Goal: Transaction & Acquisition: Purchase product/service

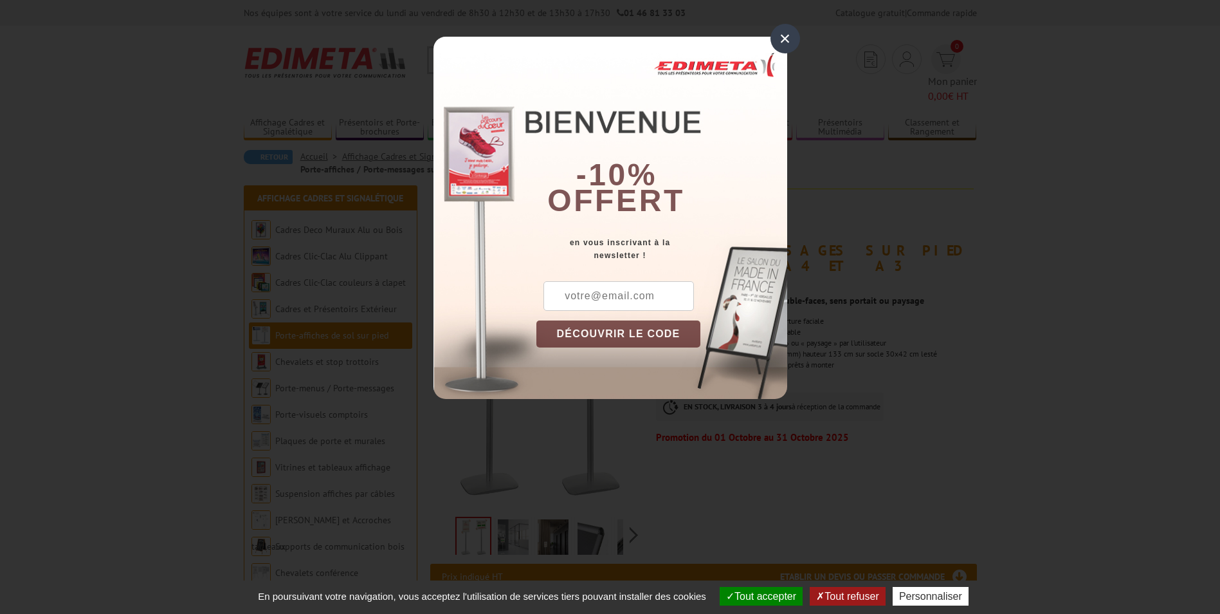
click at [788, 38] on div "×" at bounding box center [786, 39] width 30 height 30
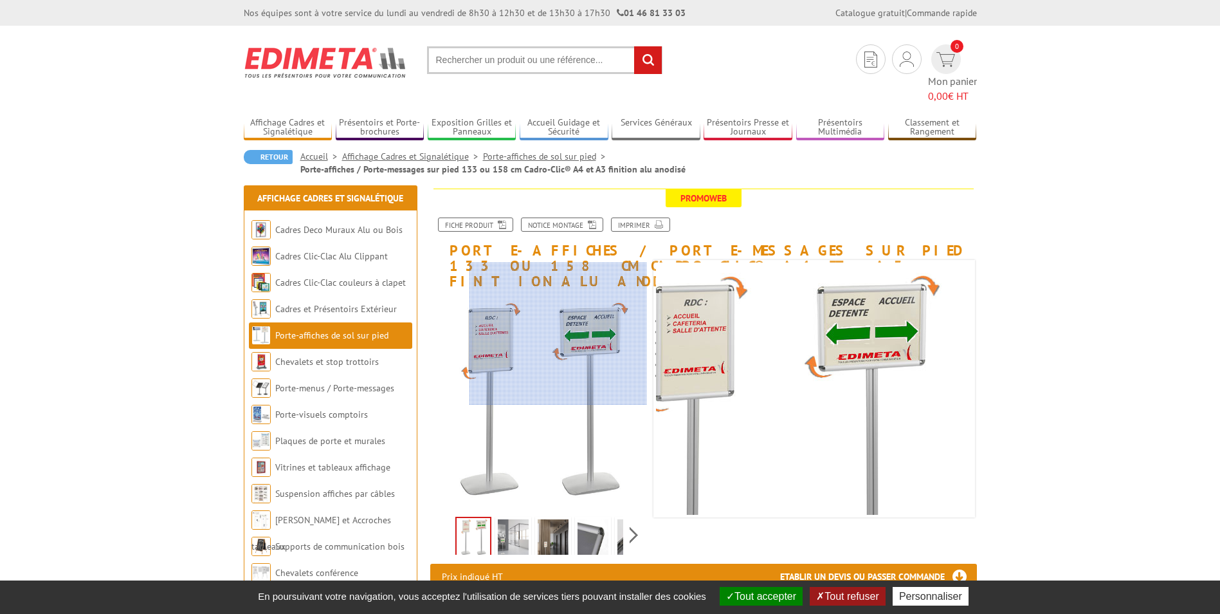
click at [613, 298] on div at bounding box center [559, 333] width 178 height 142
click at [596, 293] on div at bounding box center [559, 333] width 178 height 142
click at [595, 293] on div at bounding box center [559, 333] width 178 height 142
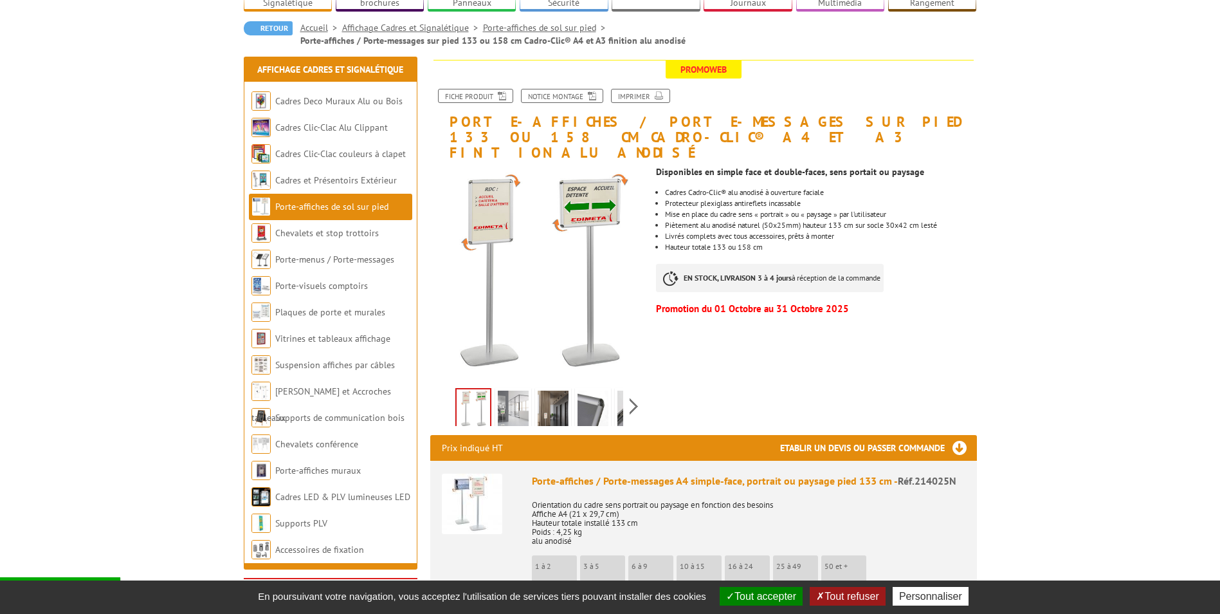
scroll to position [193, 0]
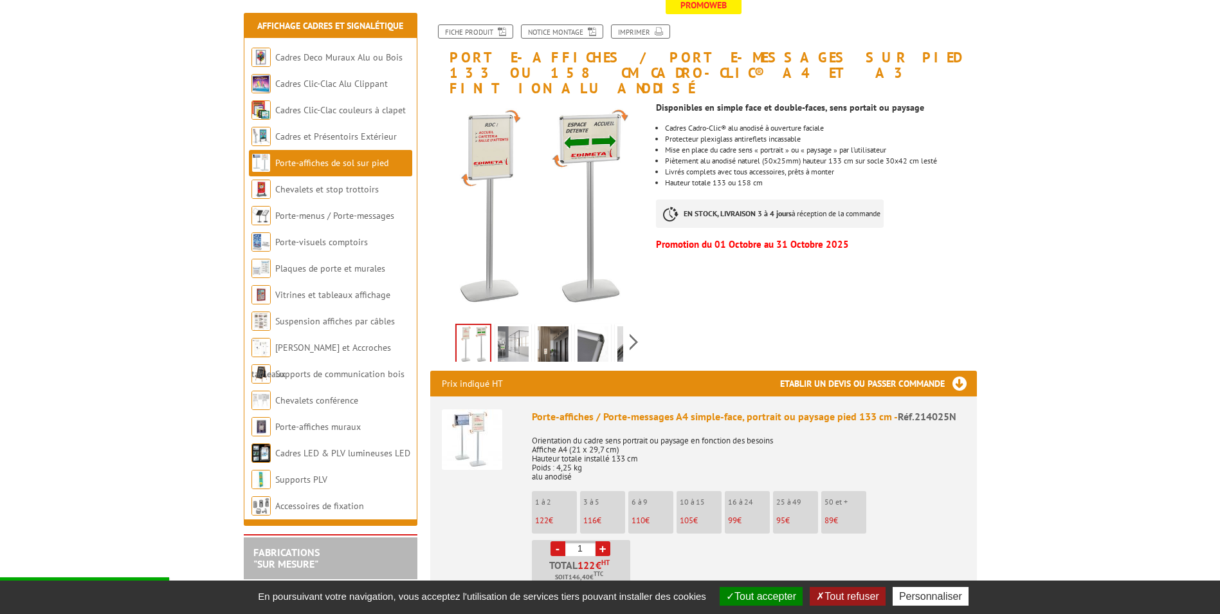
click at [702, 491] on li "10 à 15 105 €" at bounding box center [699, 512] width 45 height 42
click at [699, 491] on li "10 à 15 105 €" at bounding box center [699, 512] width 45 height 42
click at [698, 491] on li "10 à 15 105 €" at bounding box center [699, 512] width 45 height 42
click at [697, 491] on li "10 à 15 105 €" at bounding box center [699, 512] width 45 height 42
click at [603, 541] on link "+" at bounding box center [603, 548] width 15 height 15
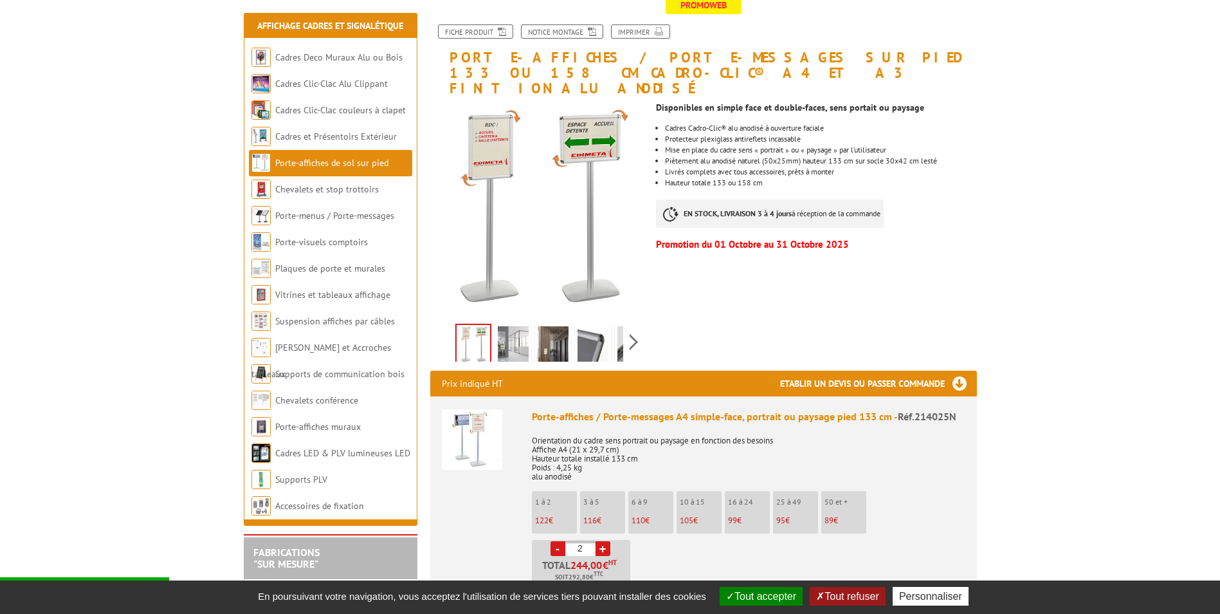
click at [603, 541] on link "+" at bounding box center [603, 548] width 15 height 15
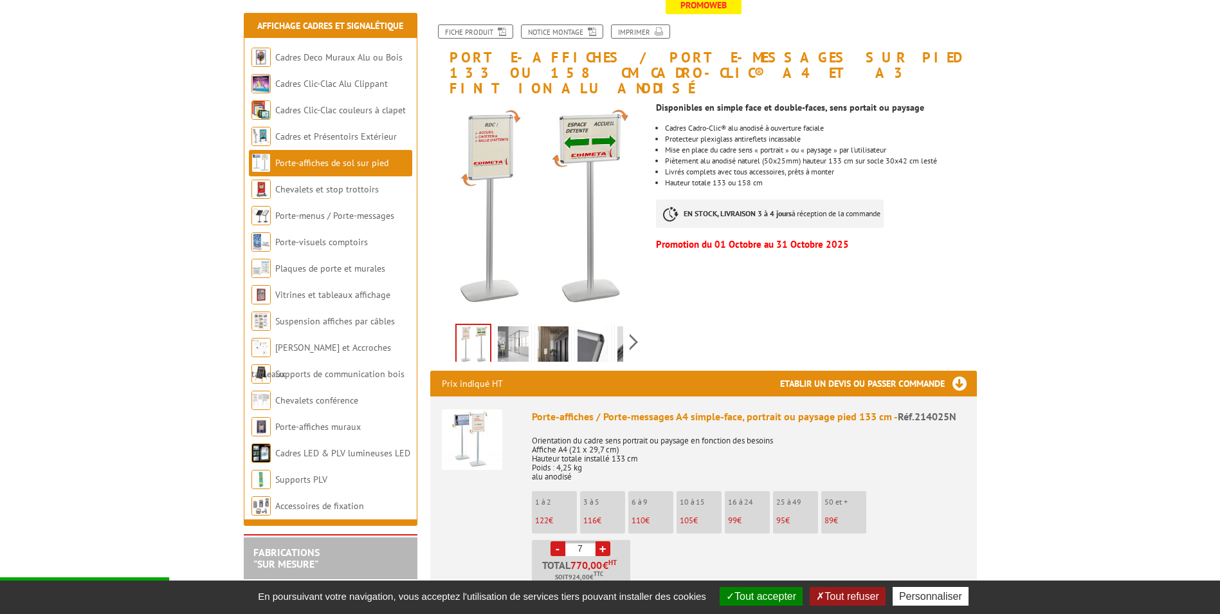
click at [603, 541] on link "+" at bounding box center [603, 548] width 15 height 15
click at [606, 541] on link "+" at bounding box center [603, 548] width 15 height 15
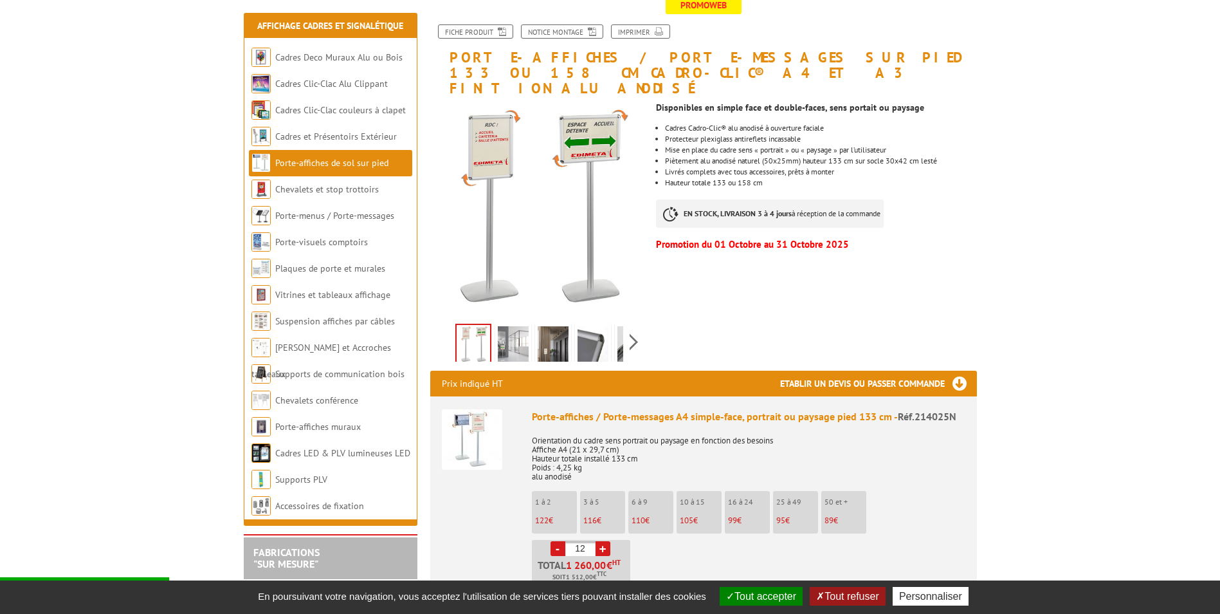
click at [556, 541] on link "-" at bounding box center [558, 548] width 15 height 15
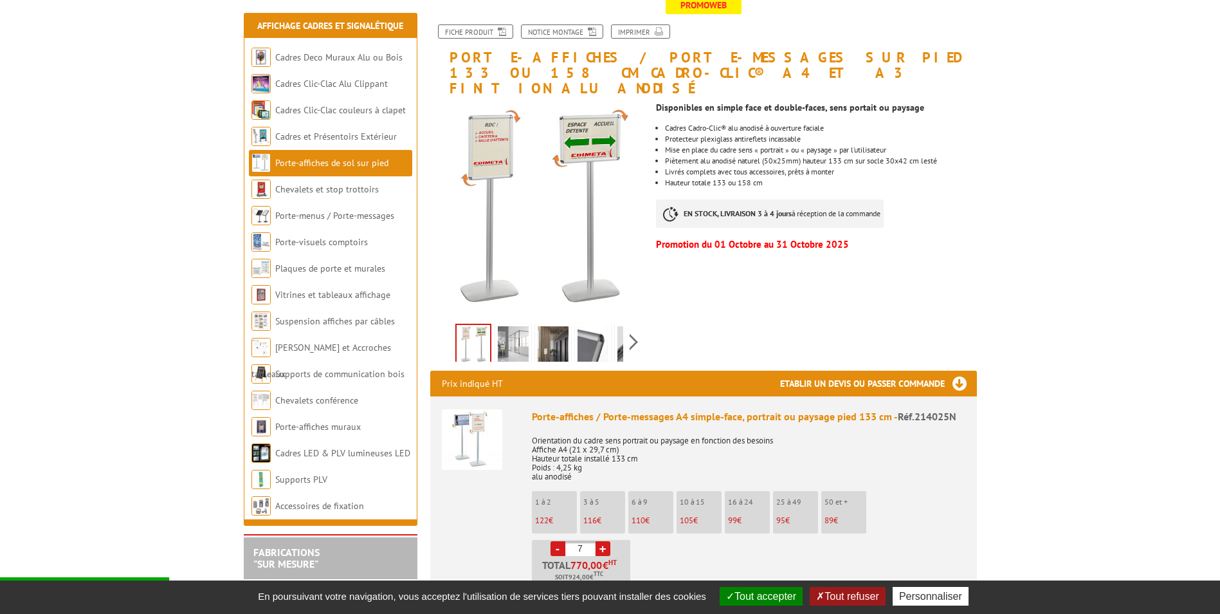
click at [556, 541] on link "-" at bounding box center [558, 548] width 15 height 15
click at [847, 587] on button "Tout refuser" at bounding box center [847, 596] width 75 height 19
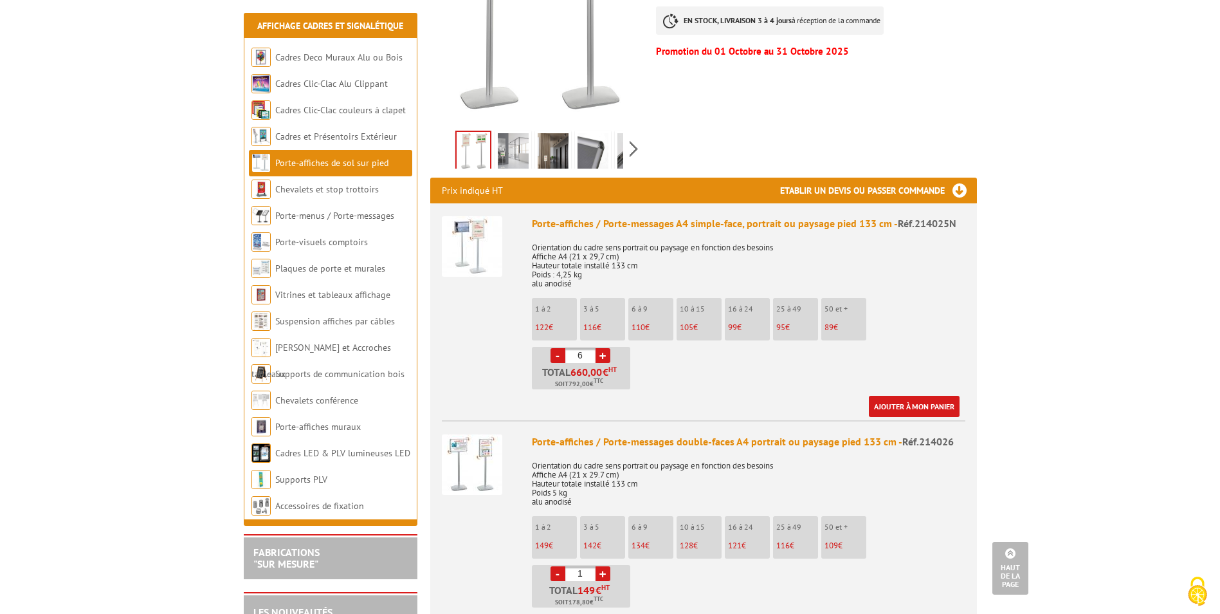
scroll to position [322, 0]
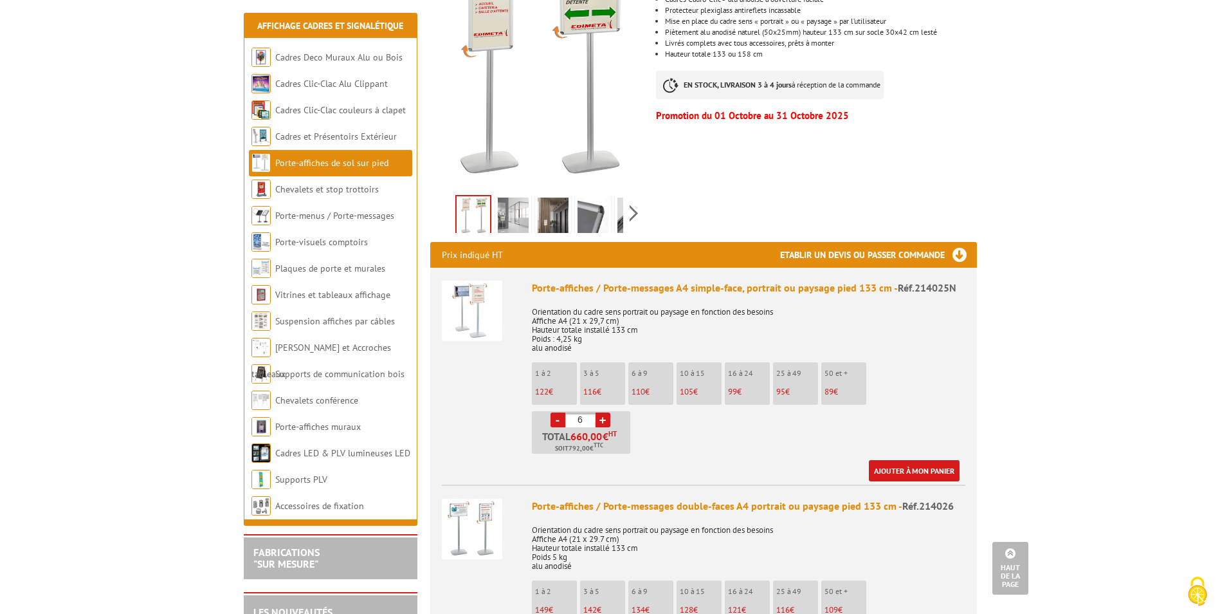
click at [560, 412] on link "-" at bounding box center [558, 419] width 15 height 15
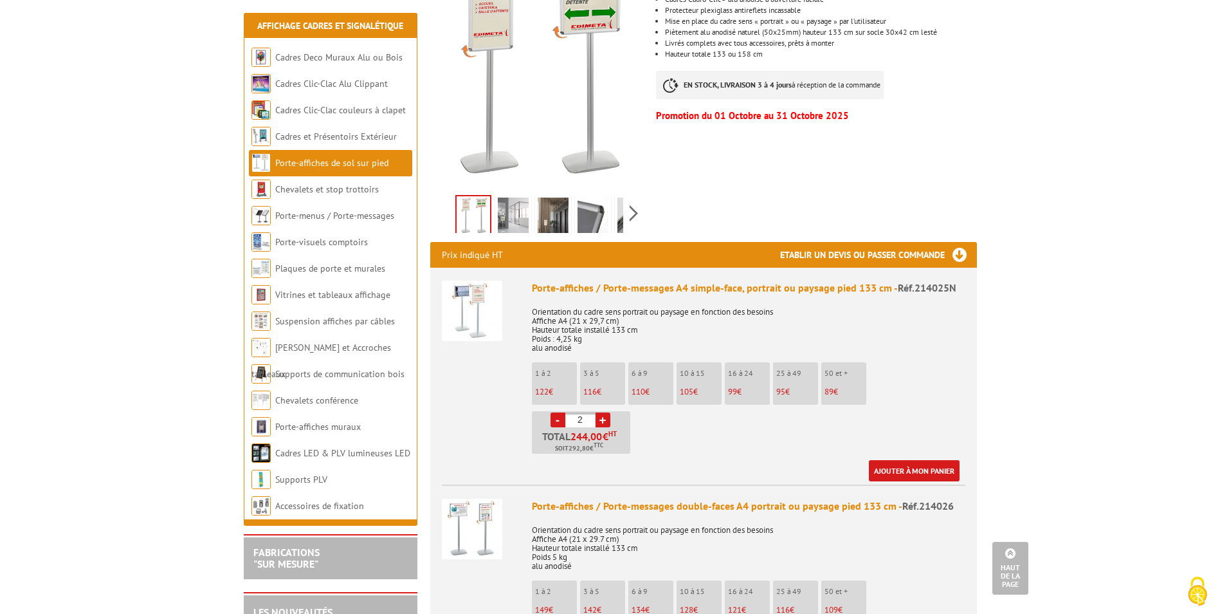
type input "1"
click at [560, 412] on link "-" at bounding box center [558, 419] width 15 height 15
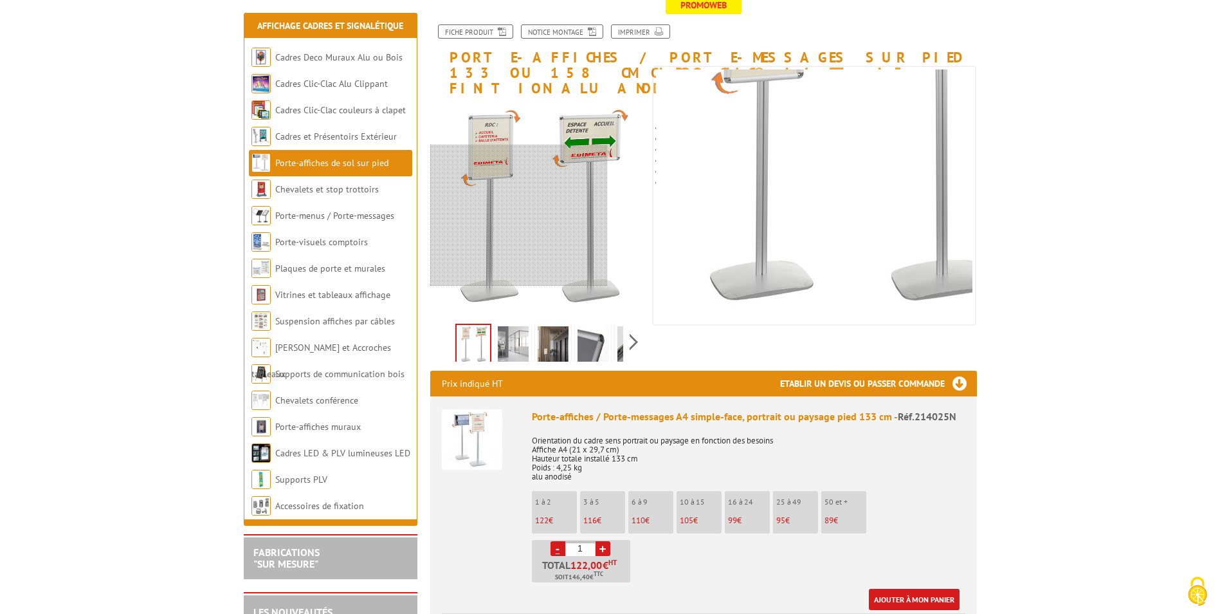
scroll to position [0, 0]
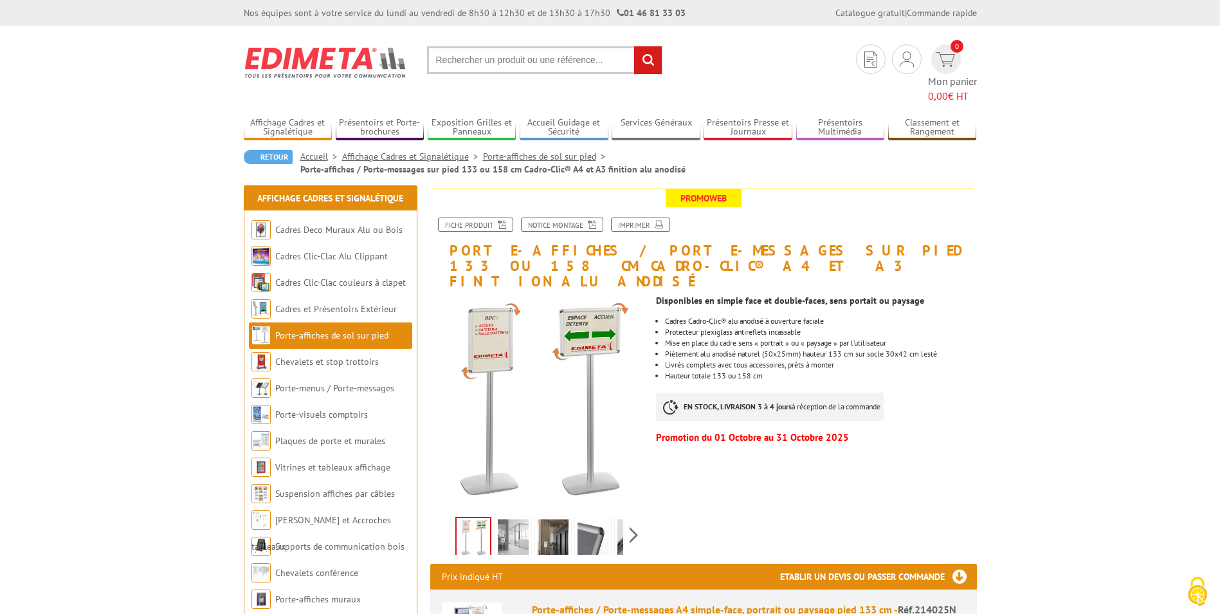
click at [369, 329] on link "Porte-affiches de sol sur pied" at bounding box center [331, 335] width 113 height 12
